Goal: Find contact information: Find contact information

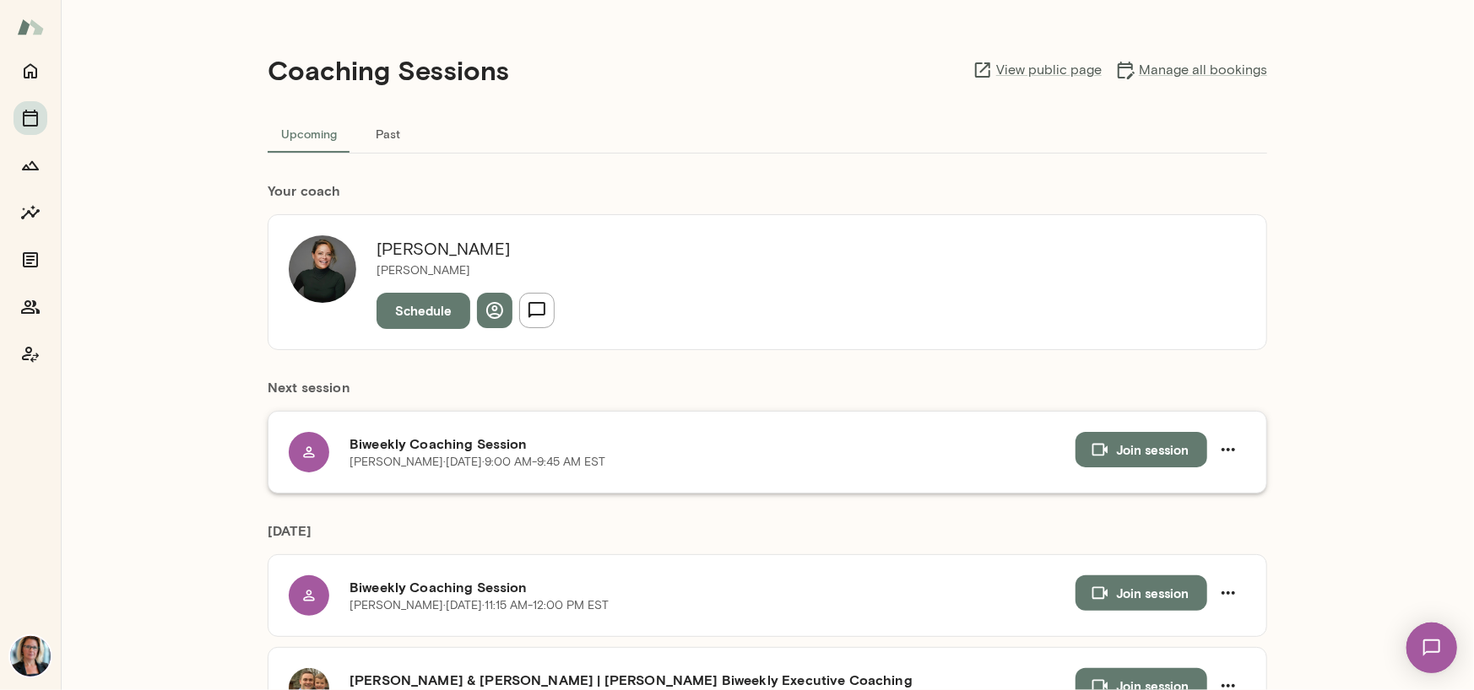
click at [309, 453] on icon at bounding box center [308, 452] width 17 height 17
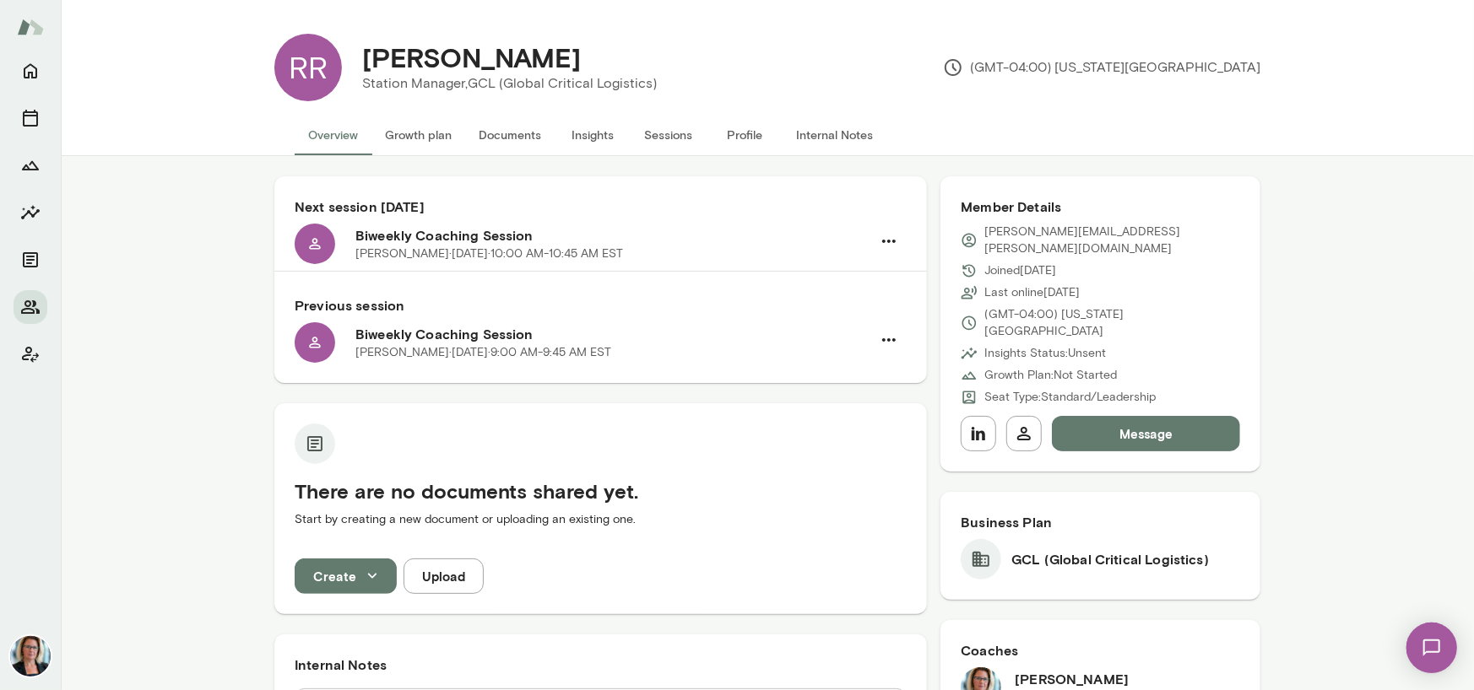
click at [663, 133] on button "Sessions" at bounding box center [668, 135] width 76 height 41
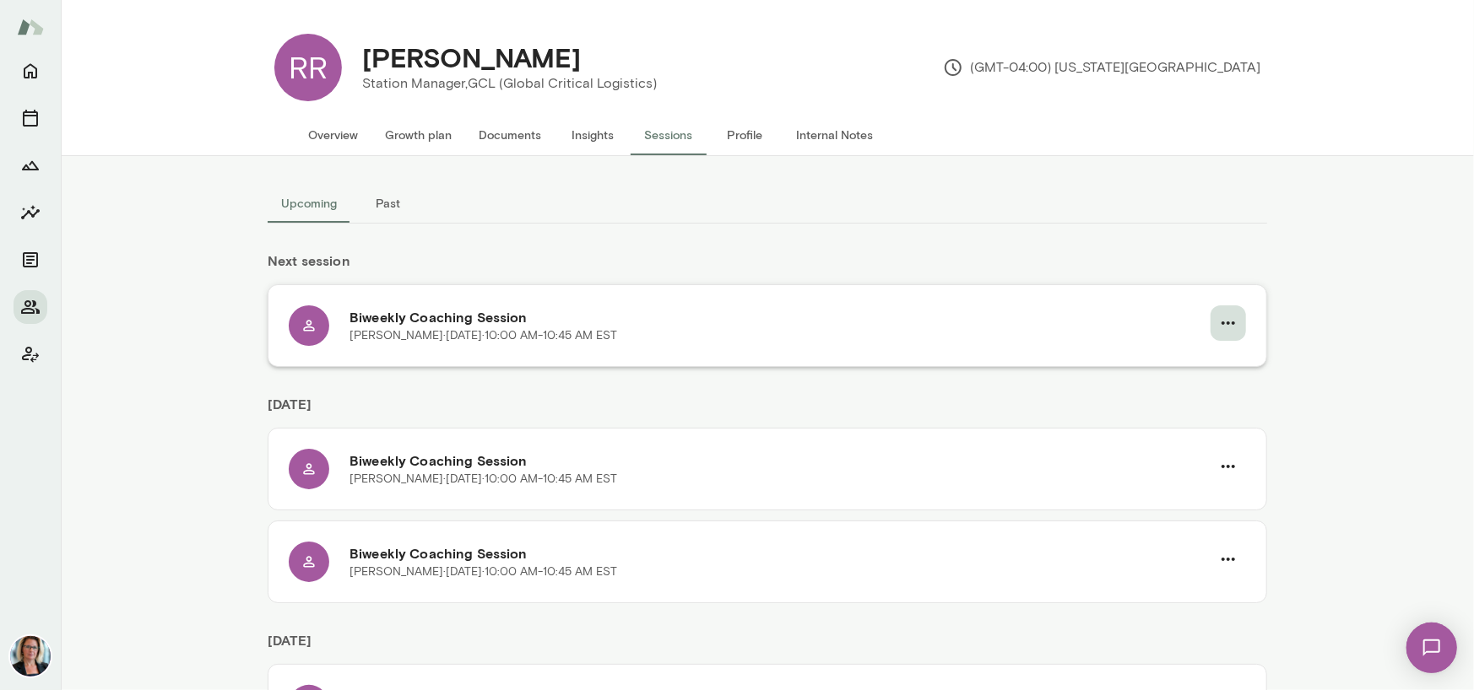
click at [1223, 327] on icon "button" at bounding box center [1228, 323] width 20 height 20
click at [1177, 397] on span "Cancel" at bounding box center [1191, 393] width 73 height 20
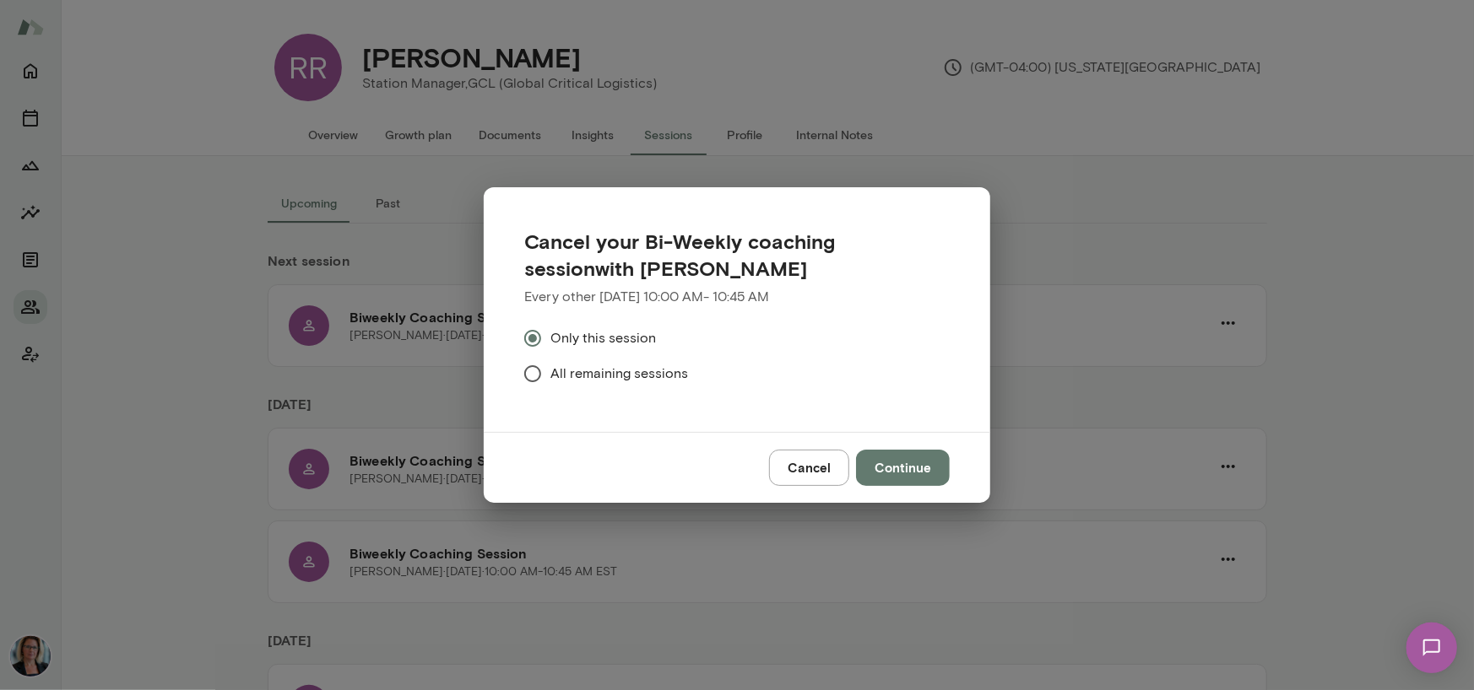
click at [586, 369] on span "All remaining sessions" at bounding box center [619, 374] width 138 height 20
click at [890, 464] on button "Continue" at bounding box center [903, 467] width 94 height 35
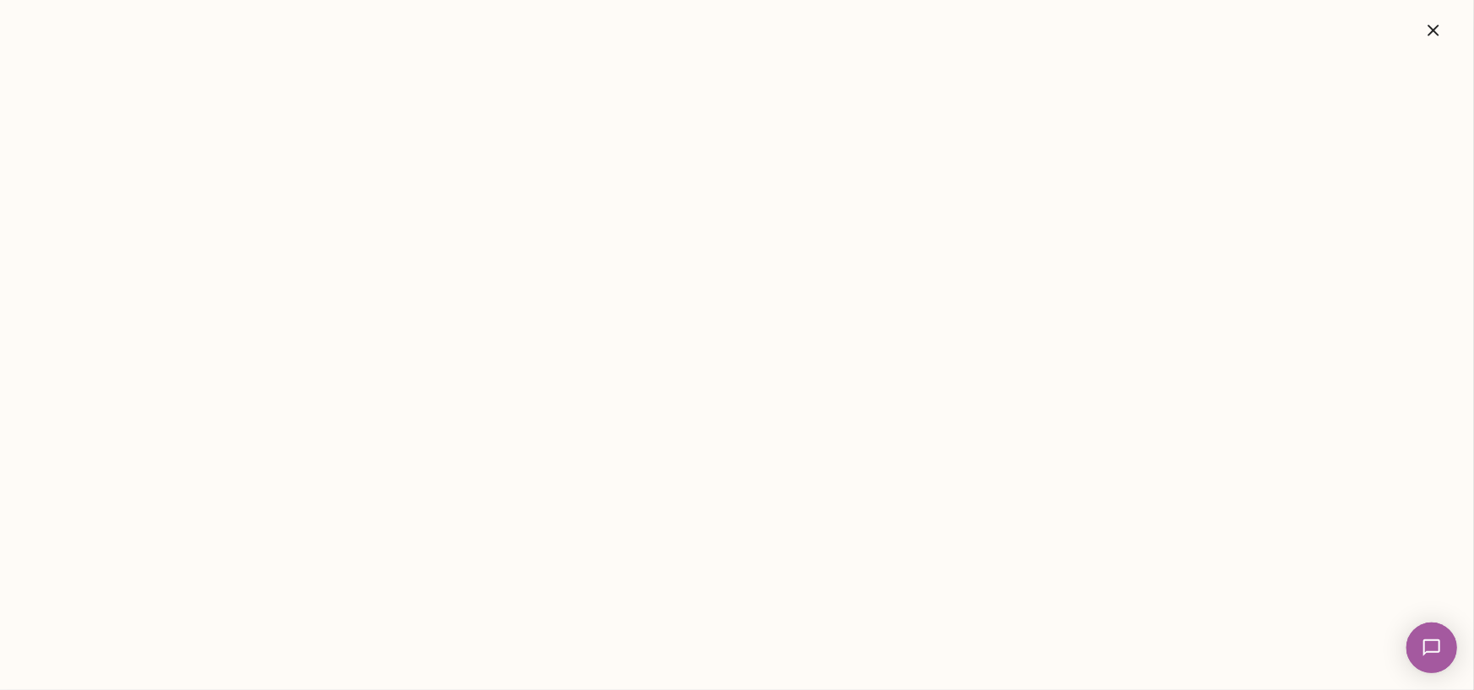
click at [1433, 30] on icon "button" at bounding box center [1432, 29] width 11 height 11
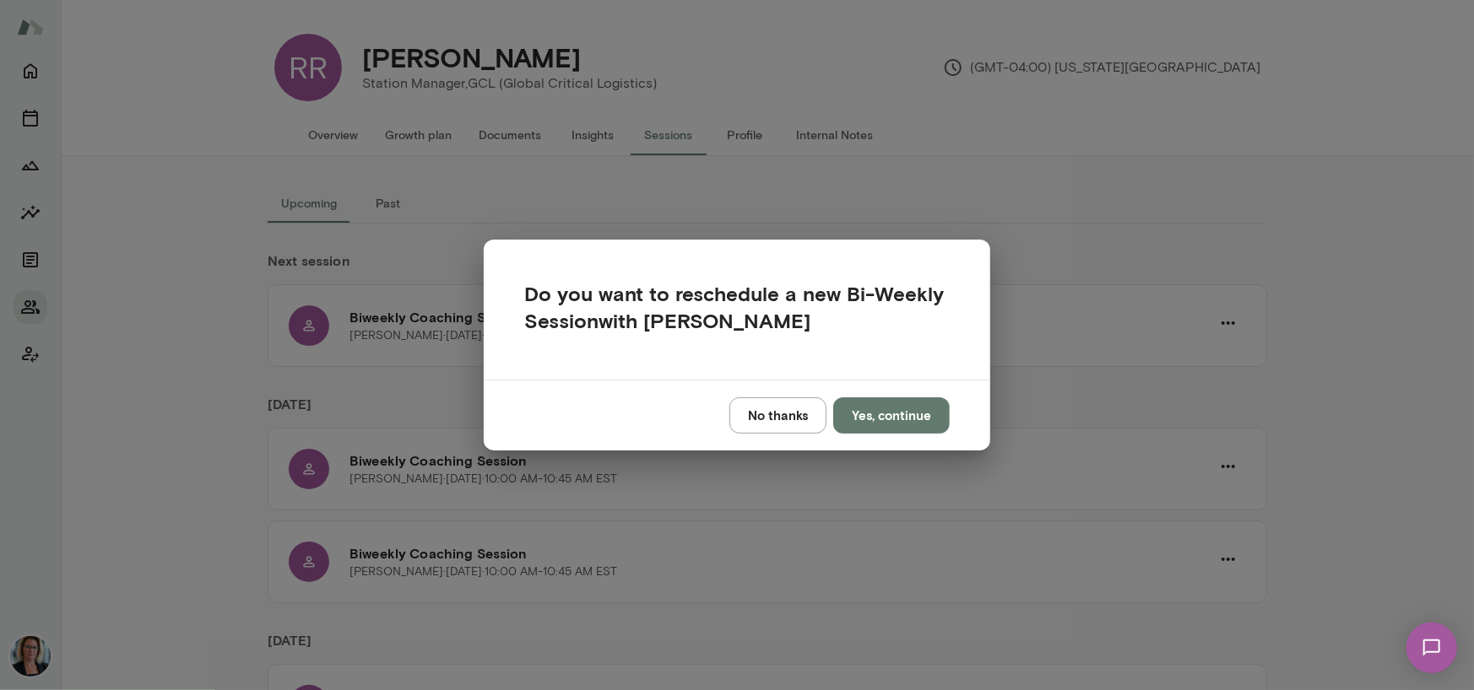
click at [909, 419] on button "Yes, continue" at bounding box center [891, 415] width 116 height 35
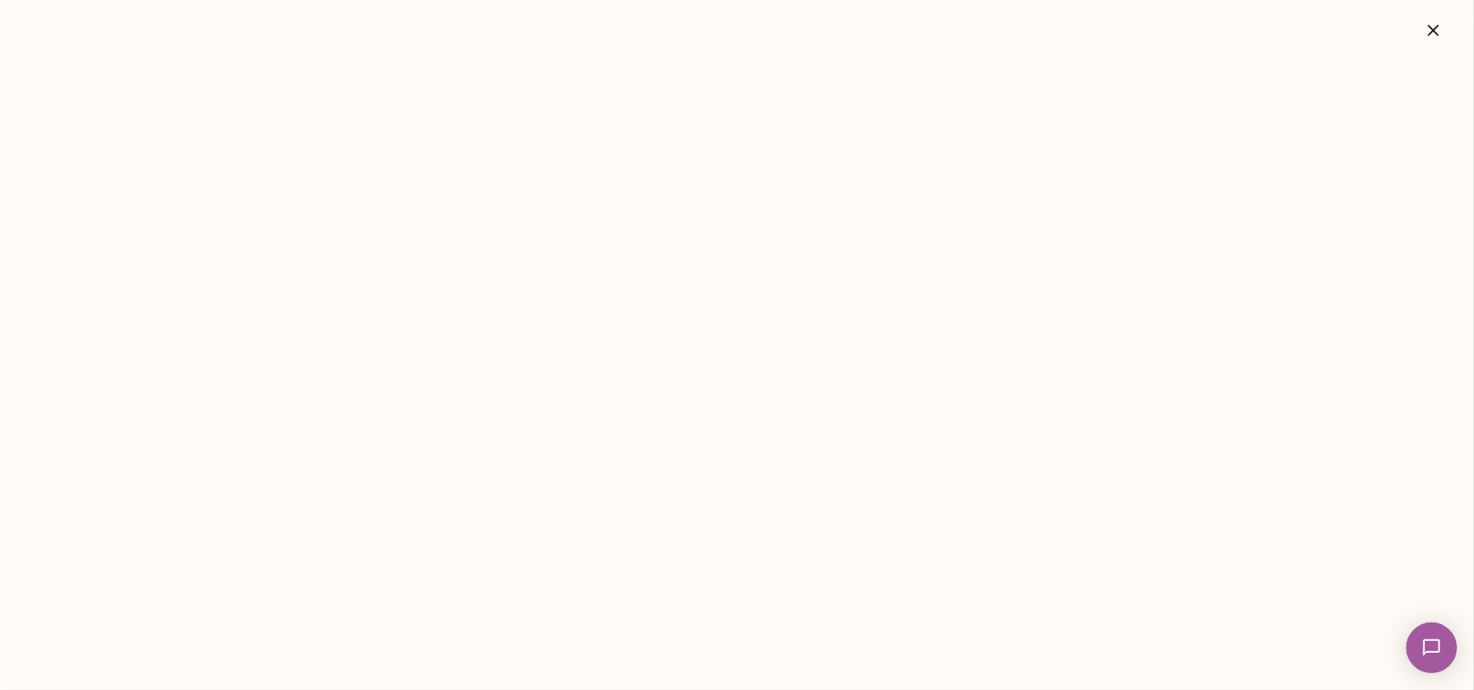
drag, startPoint x: 1431, startPoint y: 30, endPoint x: 496, endPoint y: 109, distance: 938.5
click at [1431, 30] on icon "button" at bounding box center [1432, 29] width 11 height 11
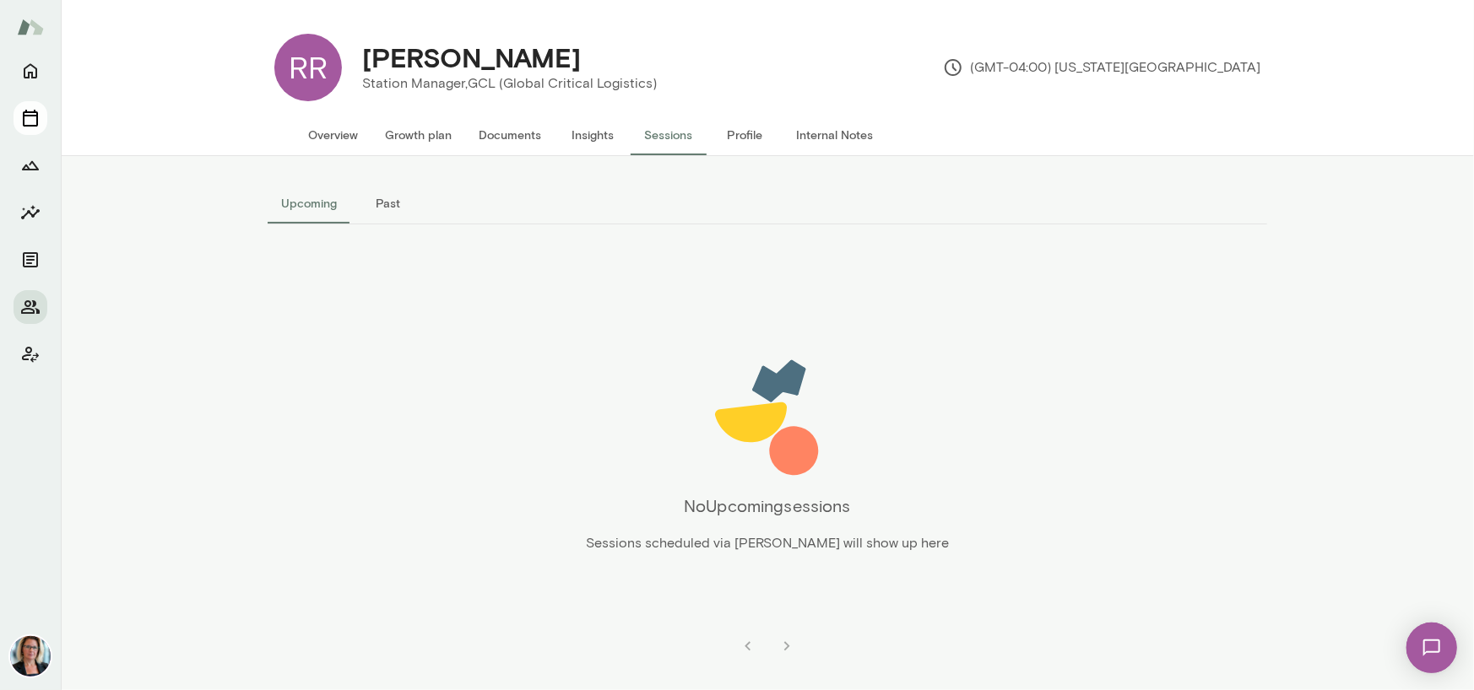
click at [33, 121] on icon "Sessions" at bounding box center [30, 118] width 20 height 20
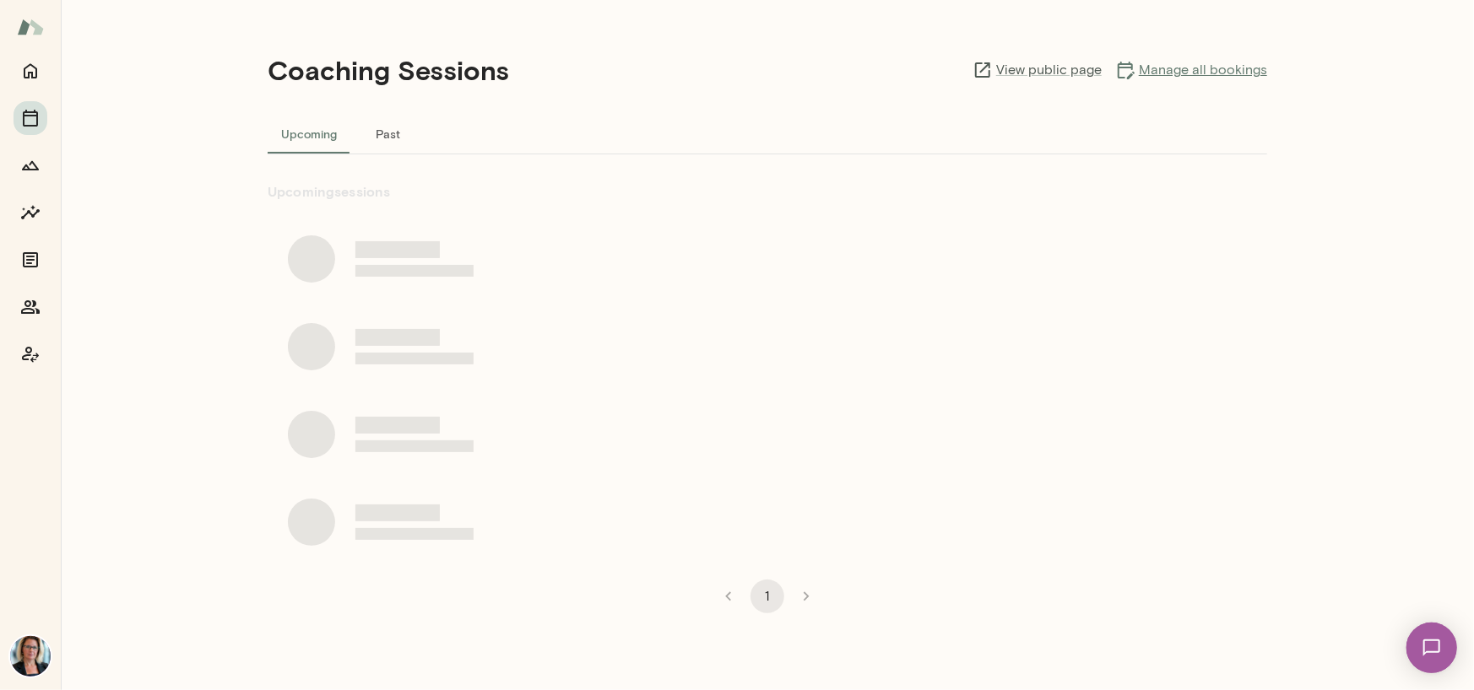
click at [1195, 67] on link "Manage all bookings" at bounding box center [1191, 70] width 152 height 20
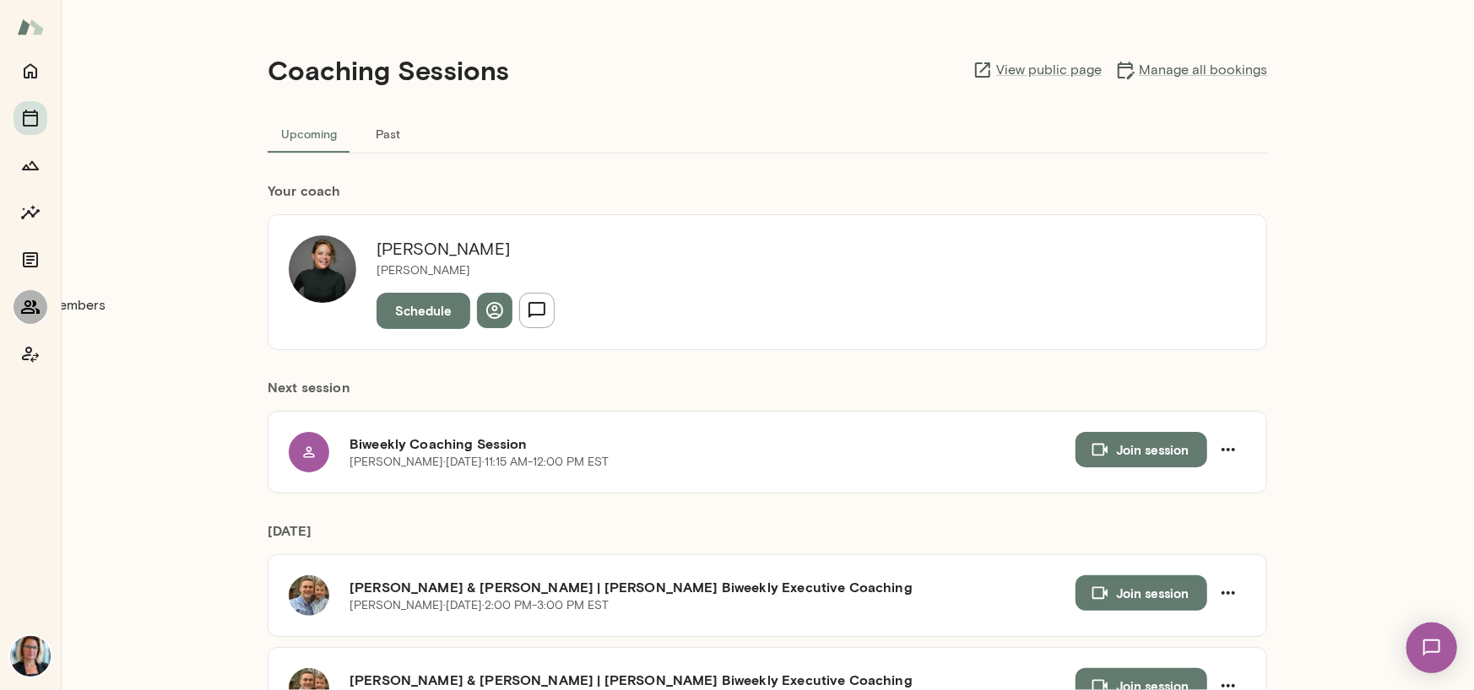
click at [24, 311] on icon "Members" at bounding box center [30, 307] width 20 height 20
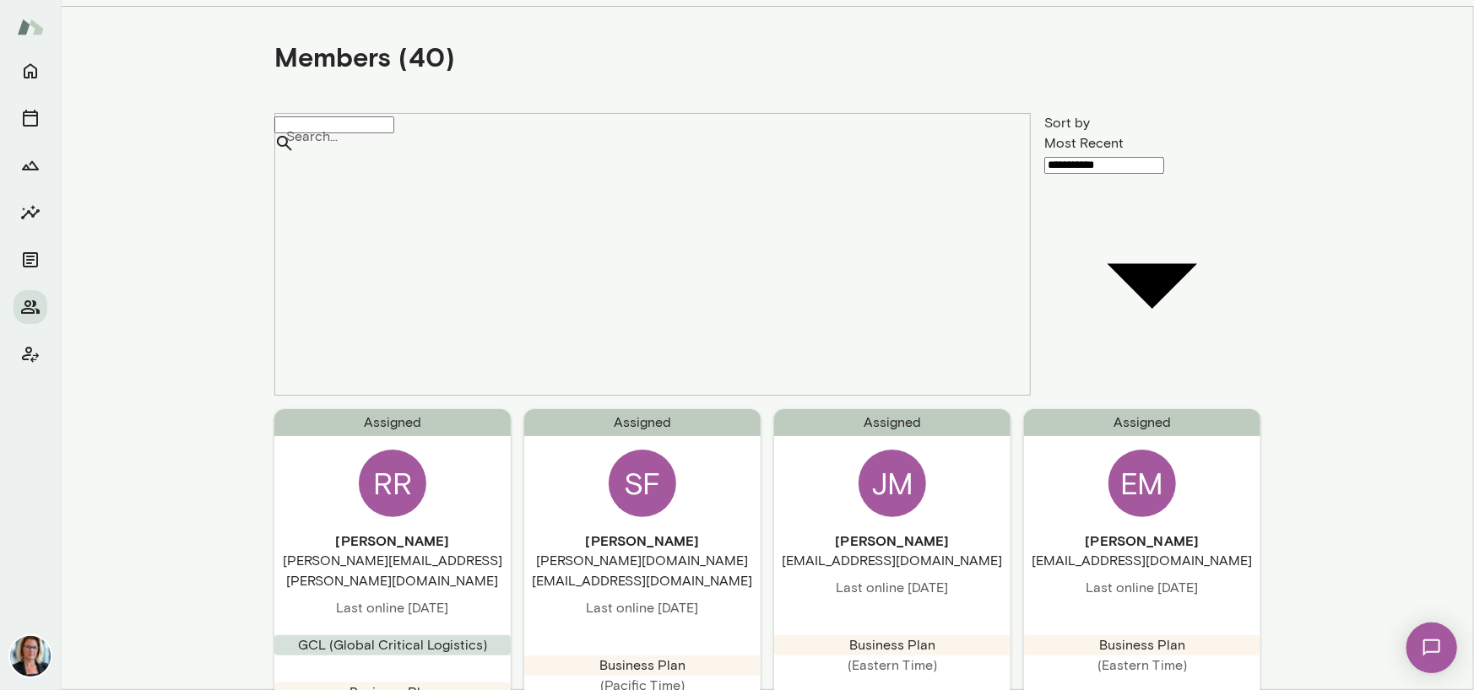
click at [385, 450] on div "RR" at bounding box center [393, 484] width 68 height 68
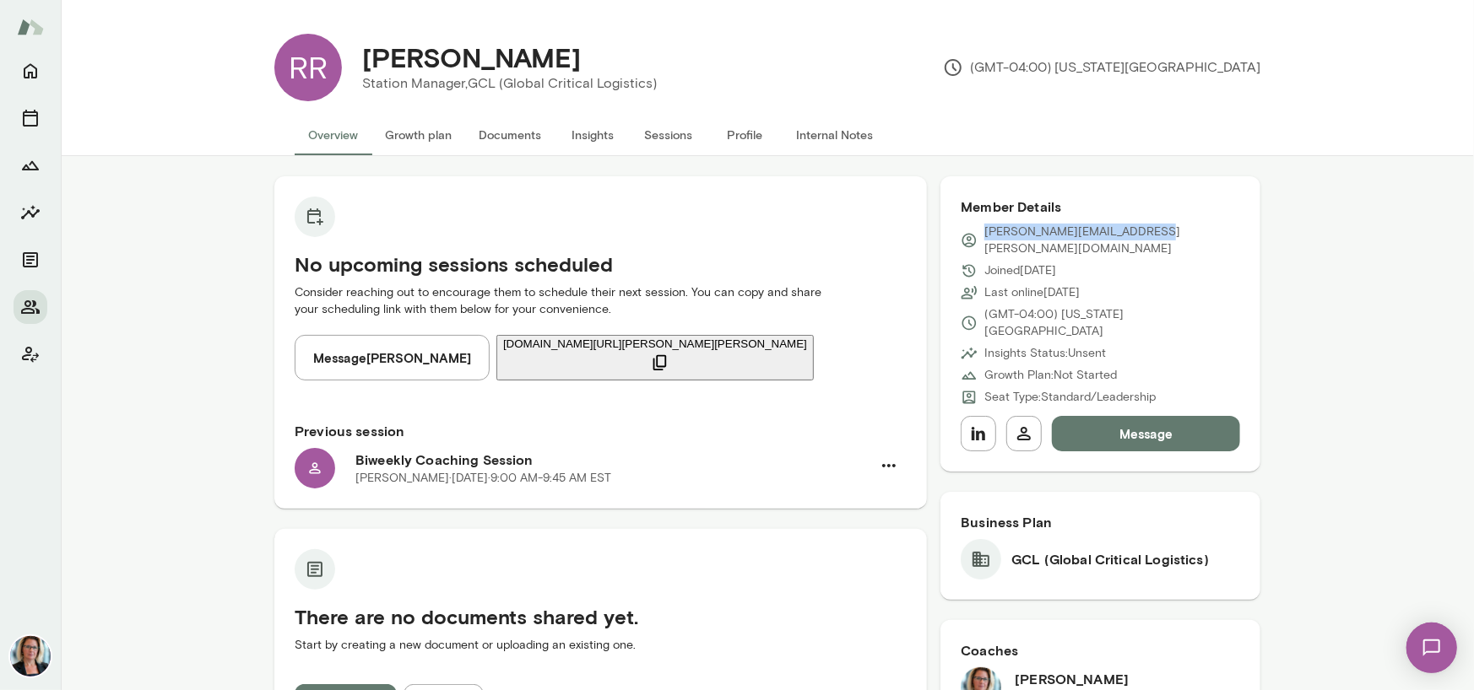
drag, startPoint x: 1147, startPoint y: 235, endPoint x: 978, endPoint y: 232, distance: 168.8
click at [978, 232] on div "[PERSON_NAME][EMAIL_ADDRESS][PERSON_NAME][DOMAIN_NAME]" at bounding box center [1099, 241] width 279 height 34
copy p "[PERSON_NAME][EMAIL_ADDRESS][PERSON_NAME][DOMAIN_NAME]"
click at [26, 69] on icon "Home" at bounding box center [30, 71] width 20 height 20
